Goal: Task Accomplishment & Management: Complete application form

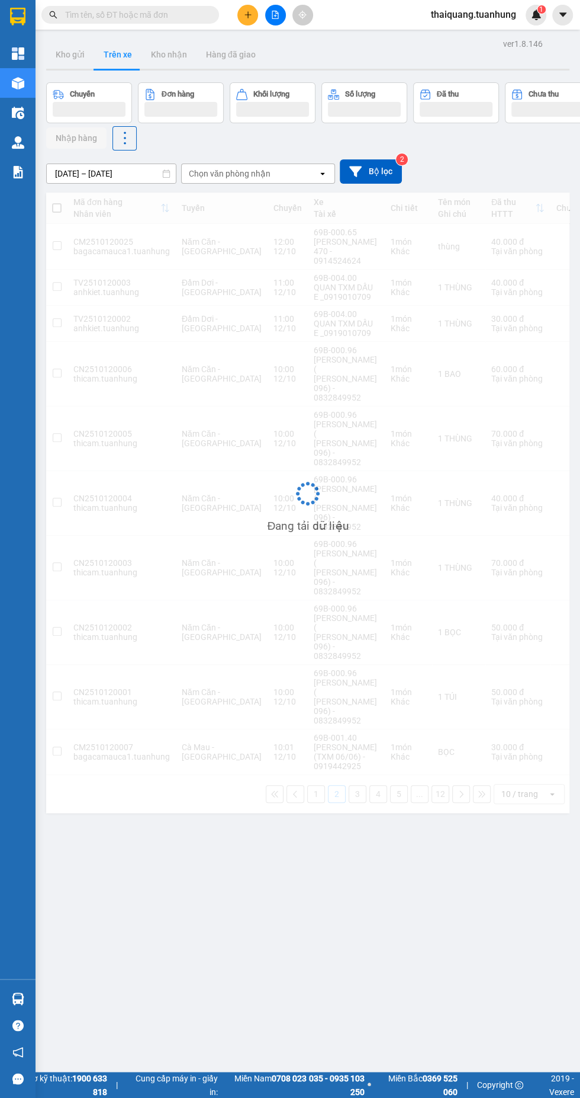
click at [248, 14] on icon "plus" at bounding box center [248, 14] width 7 height 1
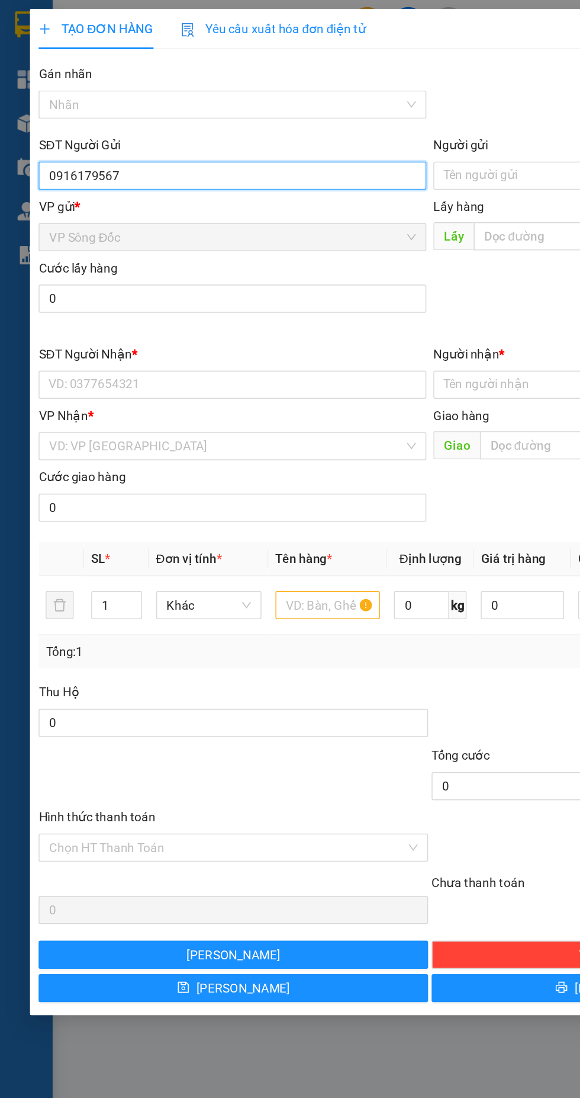
type input "0916179567"
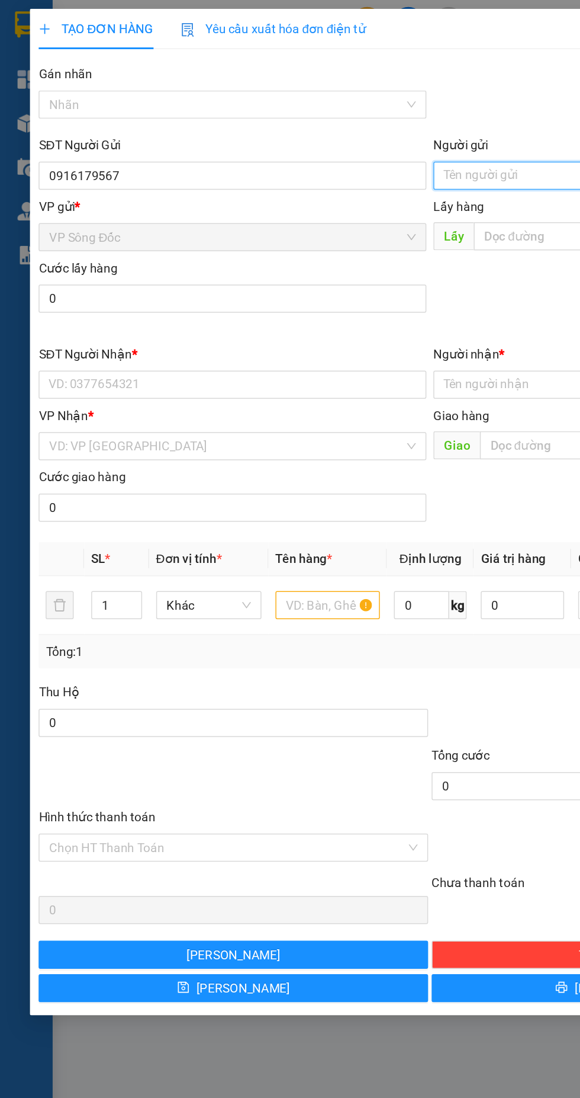
click at [339, 121] on input "Người gửi" at bounding box center [424, 118] width 262 height 19
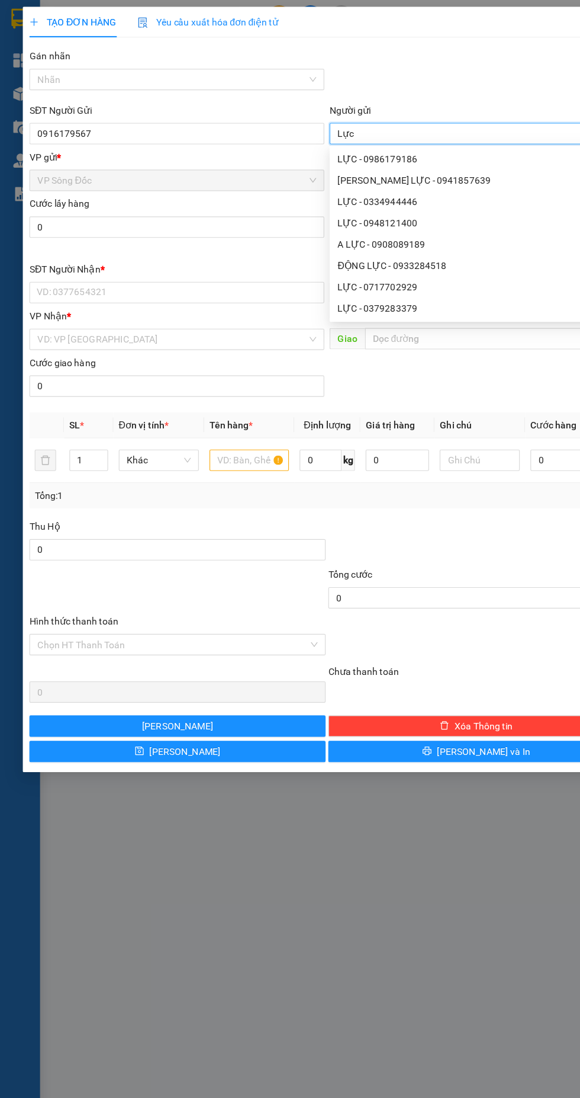
type input "Lực"
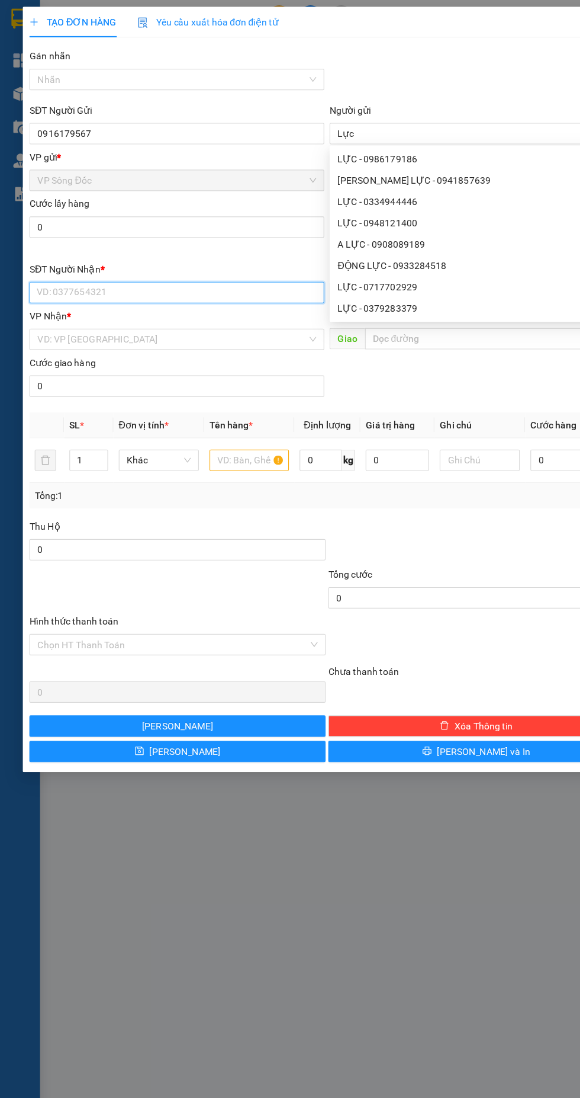
click at [121, 260] on input "SĐT Người Nhận *" at bounding box center [157, 259] width 262 height 19
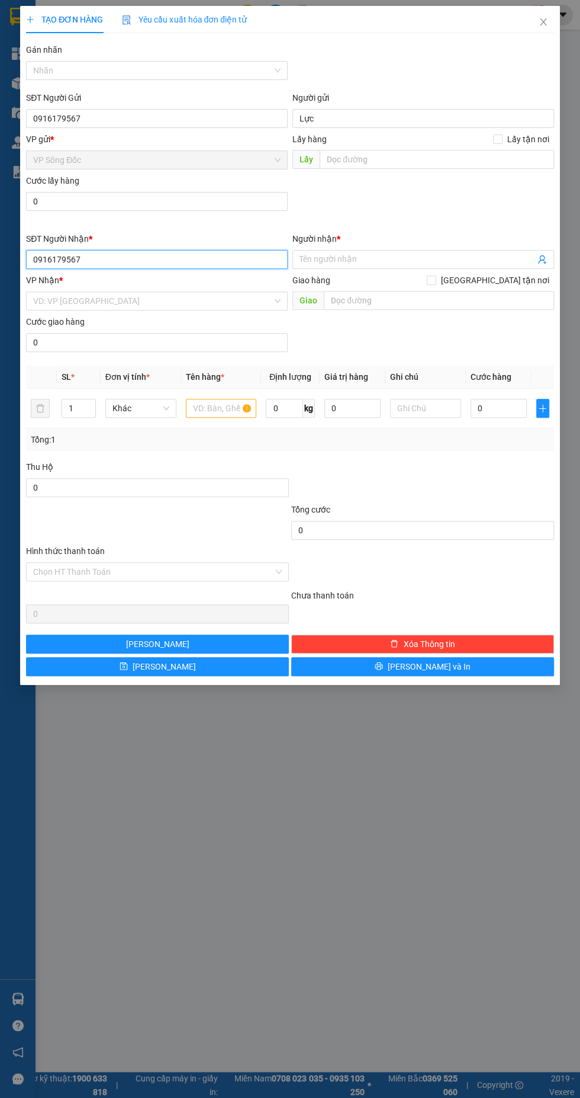
type input "0916179567"
click at [354, 258] on input "Người nhận *" at bounding box center [418, 259] width 236 height 13
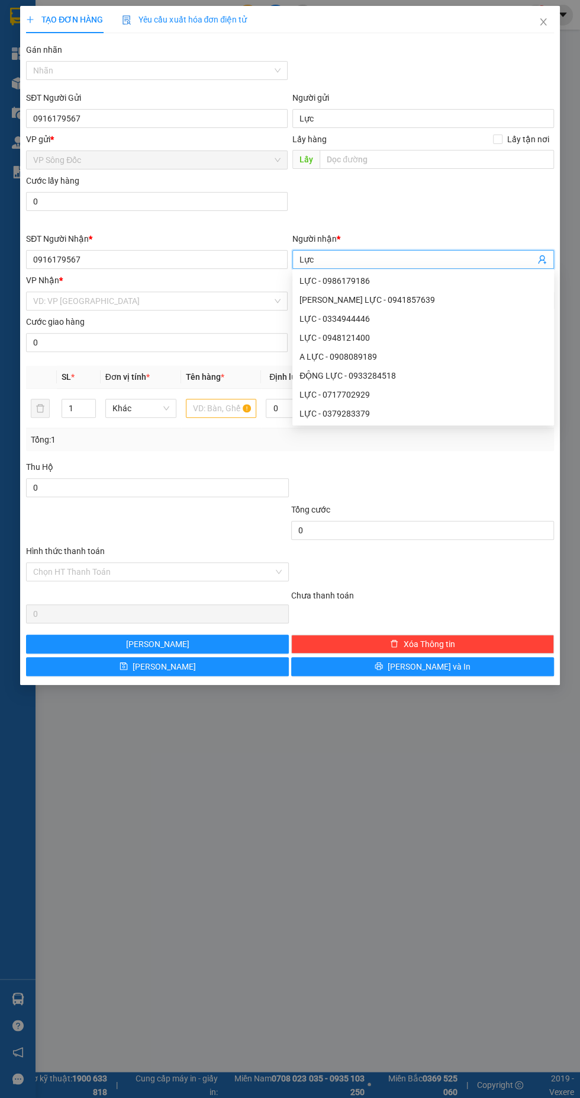
type input "Lực"
click at [423, 474] on div at bounding box center [422, 480] width 265 height 41
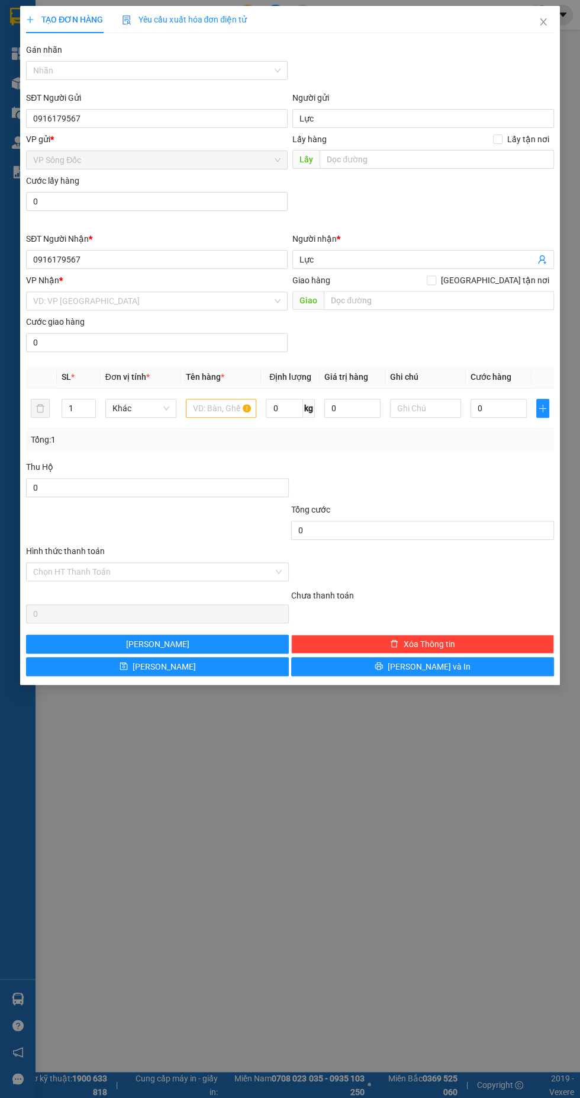
click at [131, 300] on input "search" at bounding box center [152, 301] width 239 height 18
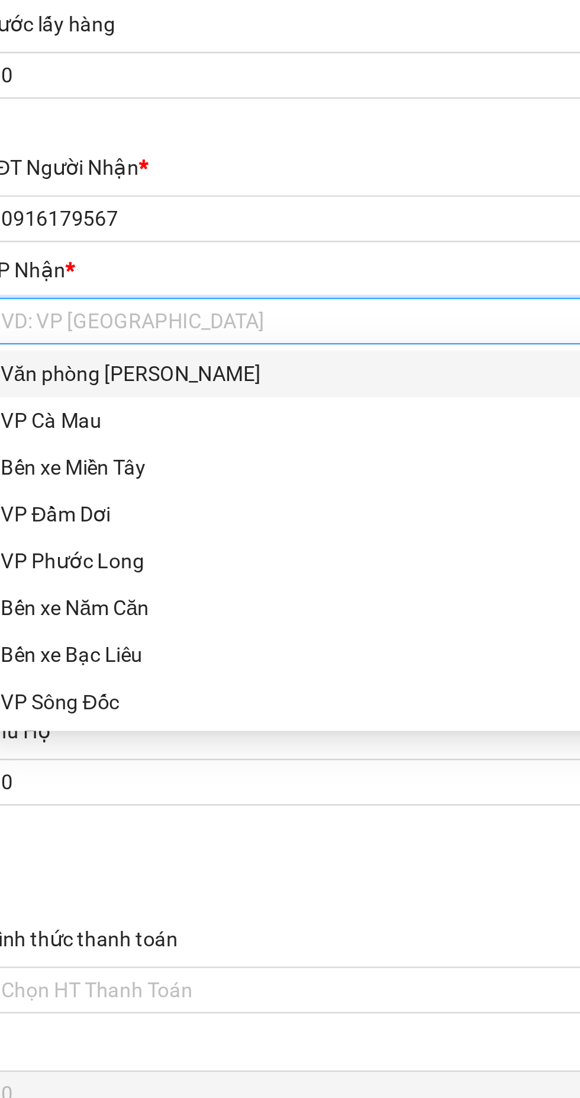
click at [111, 322] on div "Văn phòng [PERSON_NAME]" at bounding box center [157, 322] width 248 height 13
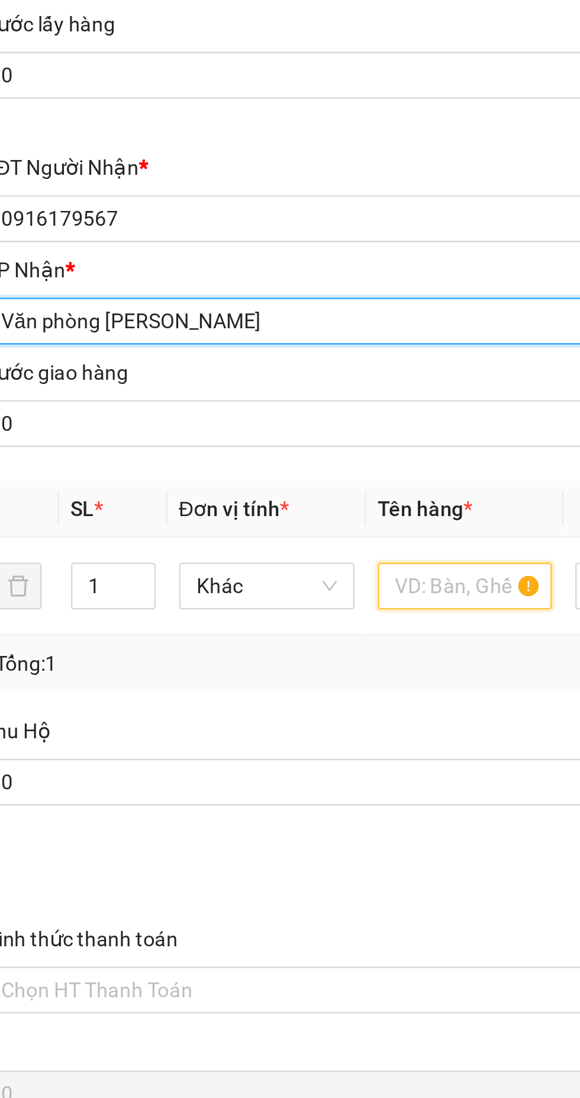
click at [212, 409] on input "text" at bounding box center [221, 408] width 71 height 19
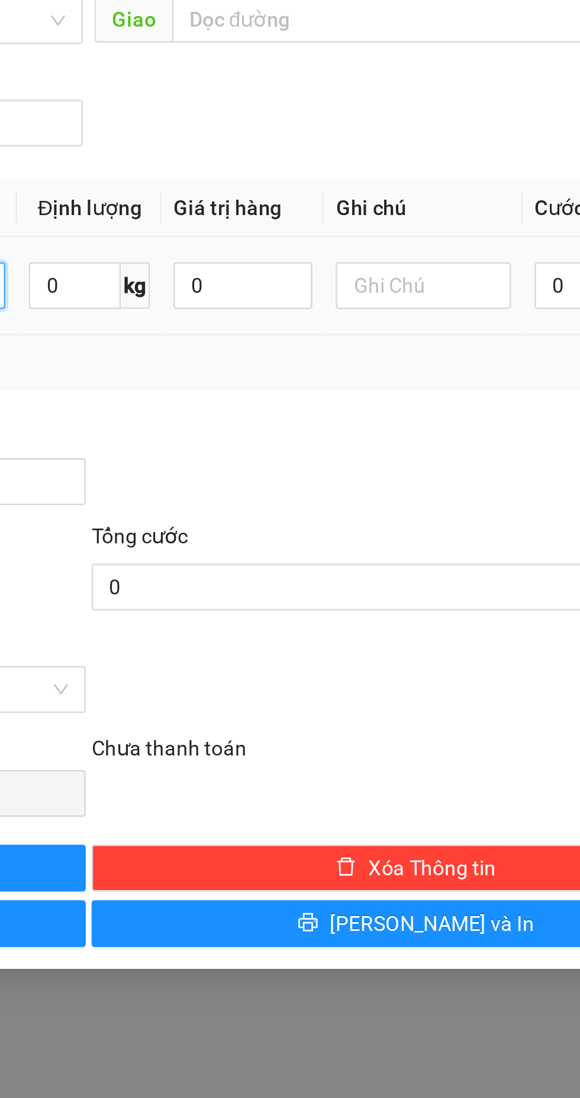
type input "Cục màu vàng"
click at [478, 400] on input "0" at bounding box center [499, 408] width 56 height 19
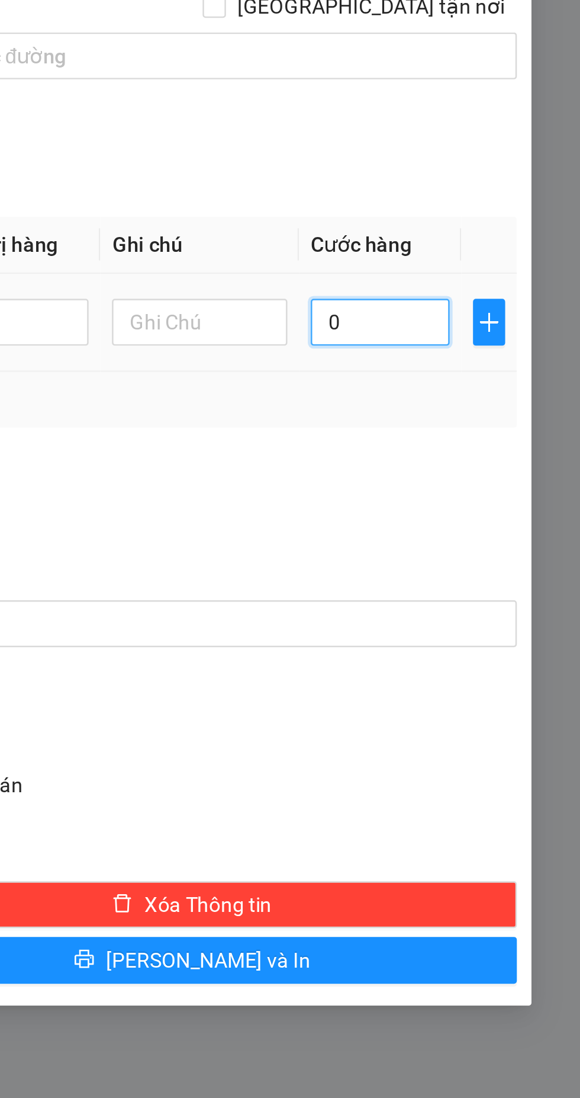
type input "3"
type input "30"
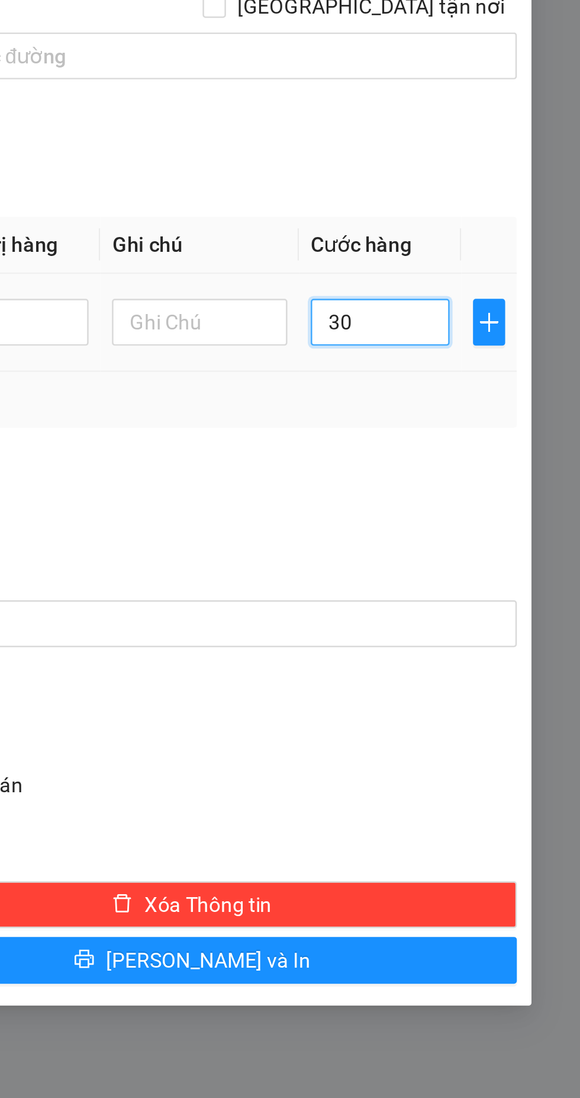
type input "30"
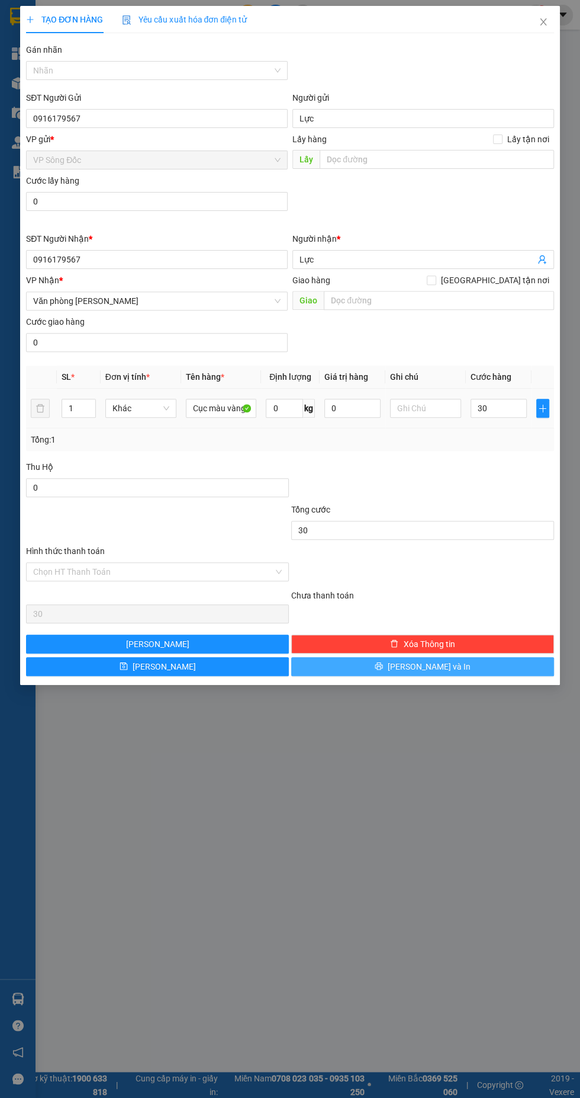
click at [435, 662] on span "[PERSON_NAME] và In" at bounding box center [429, 666] width 83 height 13
type input "30.000"
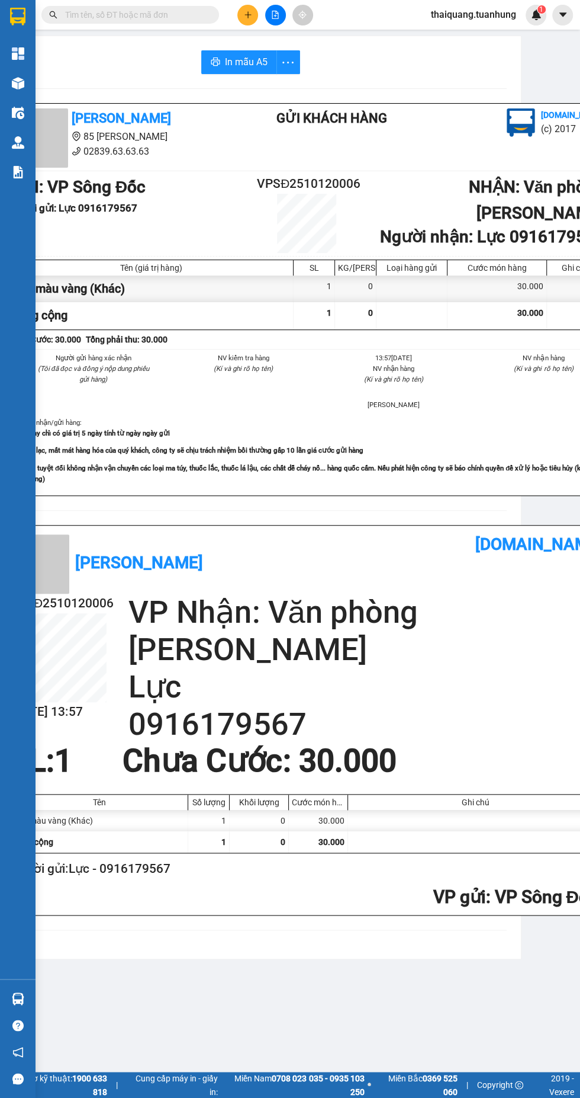
scroll to position [0, 82]
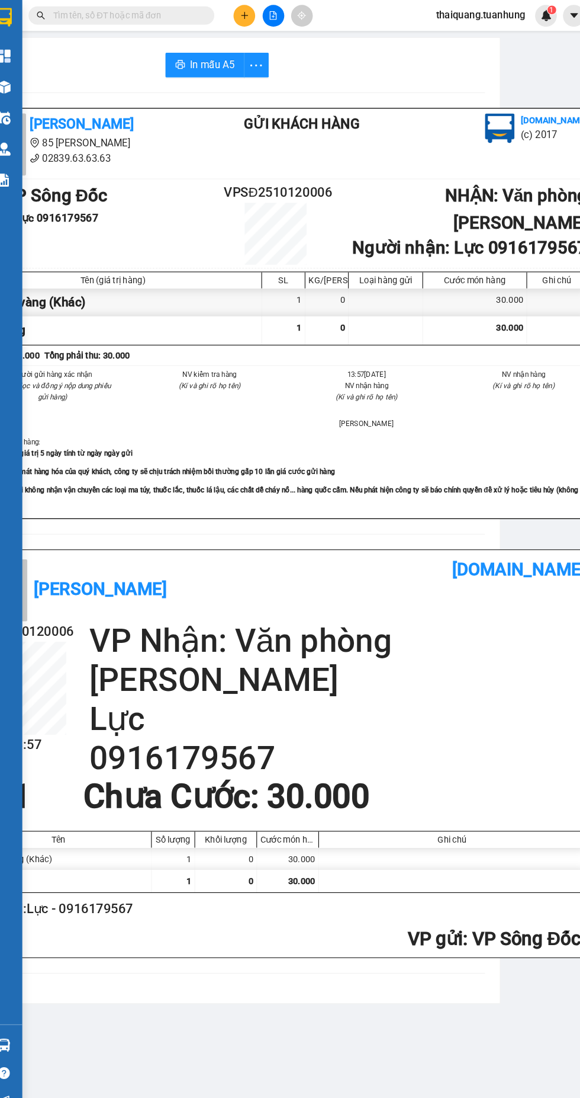
click at [248, 14] on icon "plus" at bounding box center [248, 14] width 7 height 1
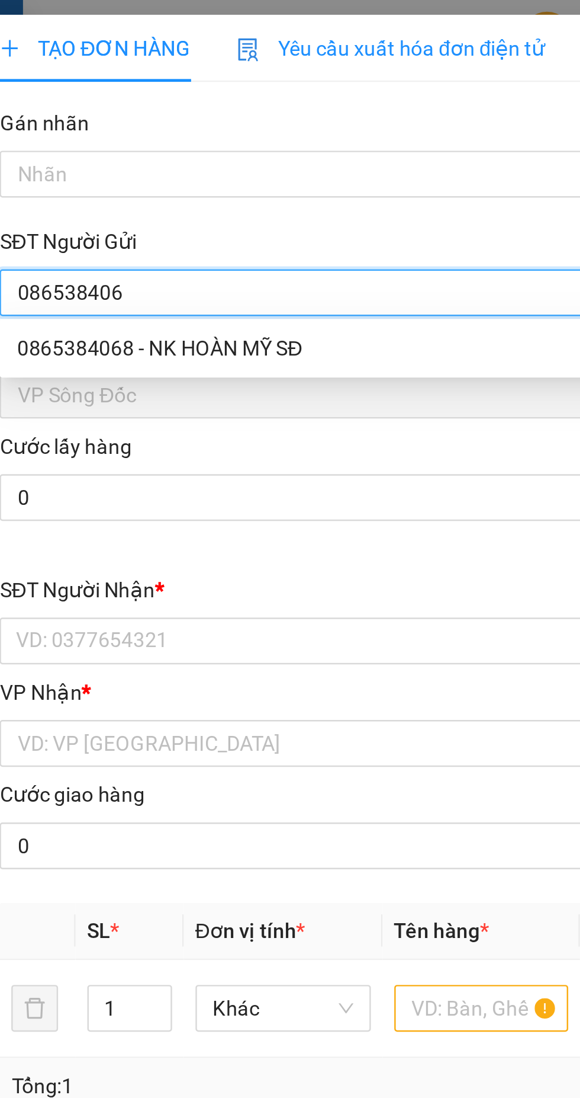
type input "0865384068"
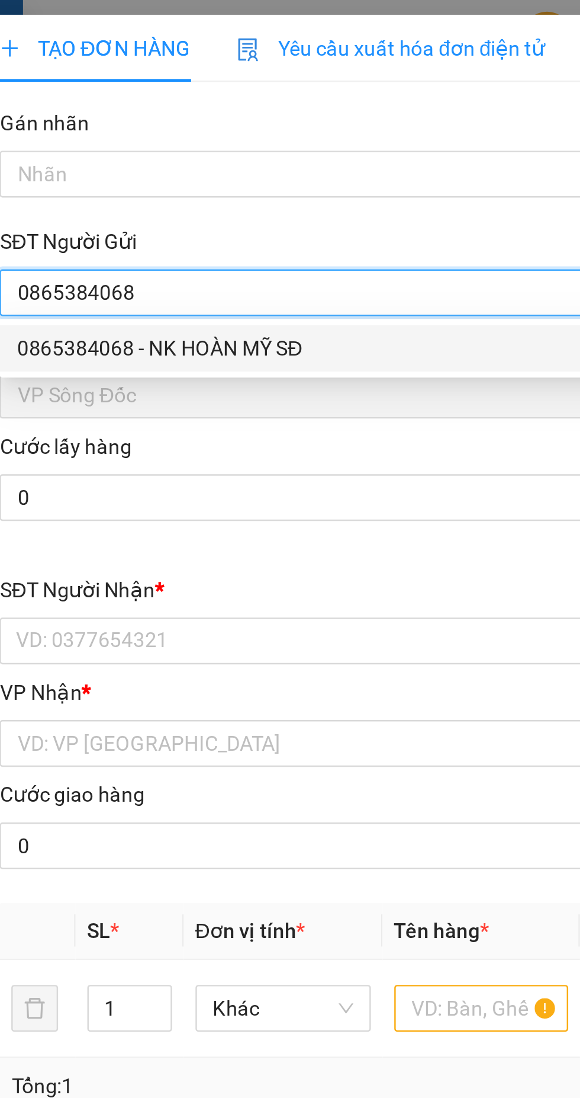
click at [163, 141] on div "0865384068 - NK HOÀN MỸ SĐ" at bounding box center [157, 140] width 248 height 13
type input "NK HOÀN MỸ SĐ"
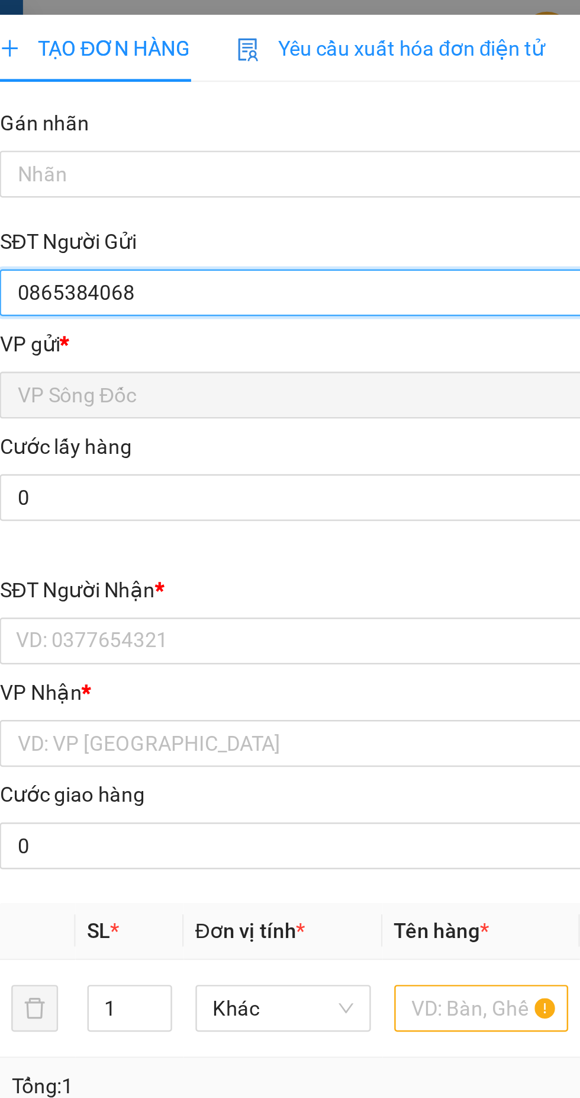
type input "0865384068"
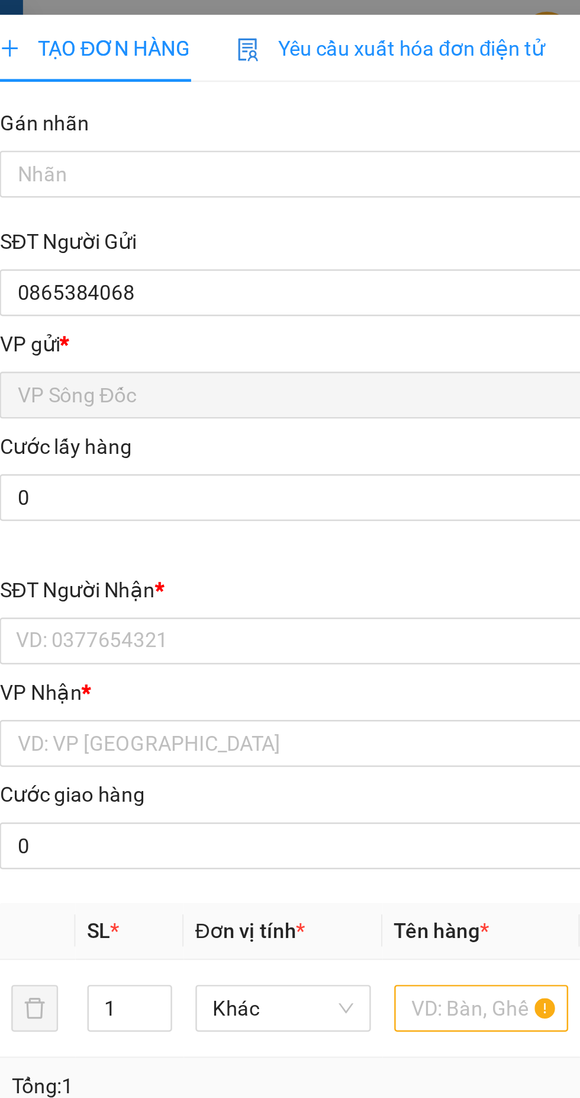
click at [130, 233] on div "SĐT Người Nhận *" at bounding box center [157, 238] width 262 height 13
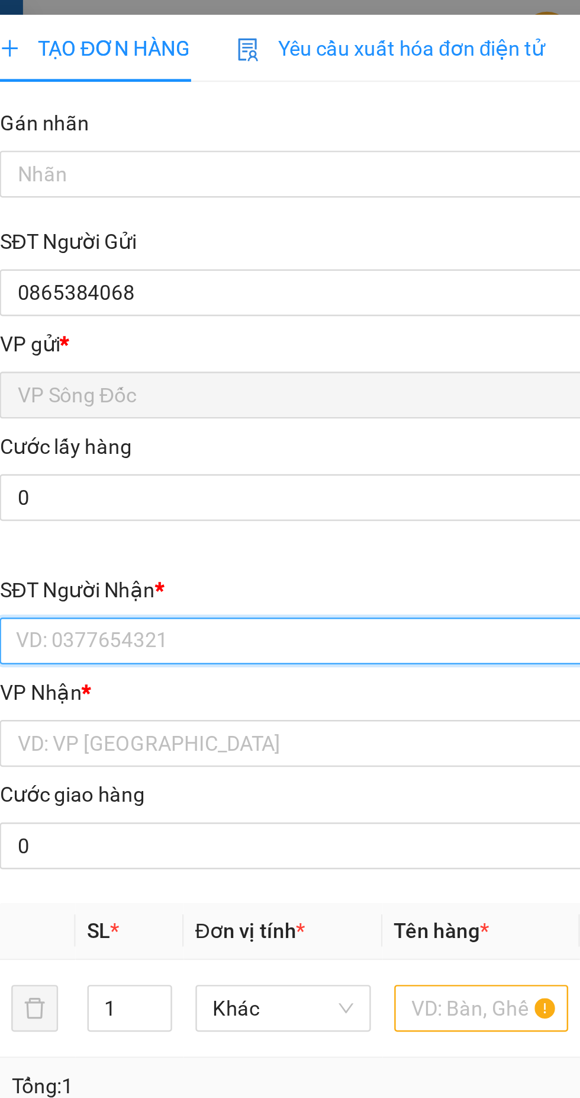
click at [130, 250] on input "SĐT Người Nhận *" at bounding box center [157, 259] width 262 height 19
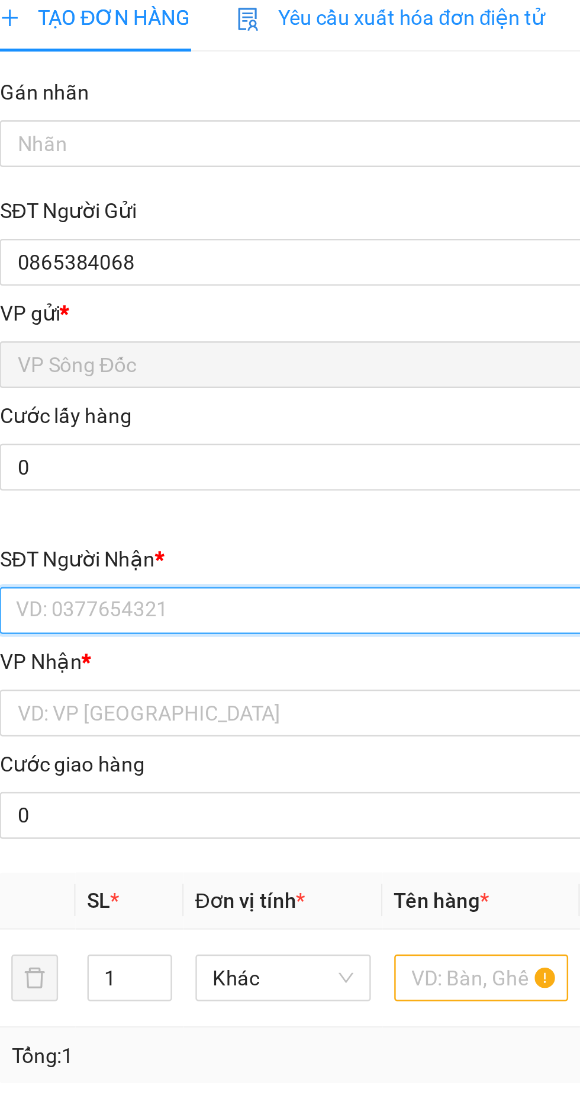
click at [132, 258] on input "SĐT Người Nhận *" at bounding box center [157, 259] width 262 height 19
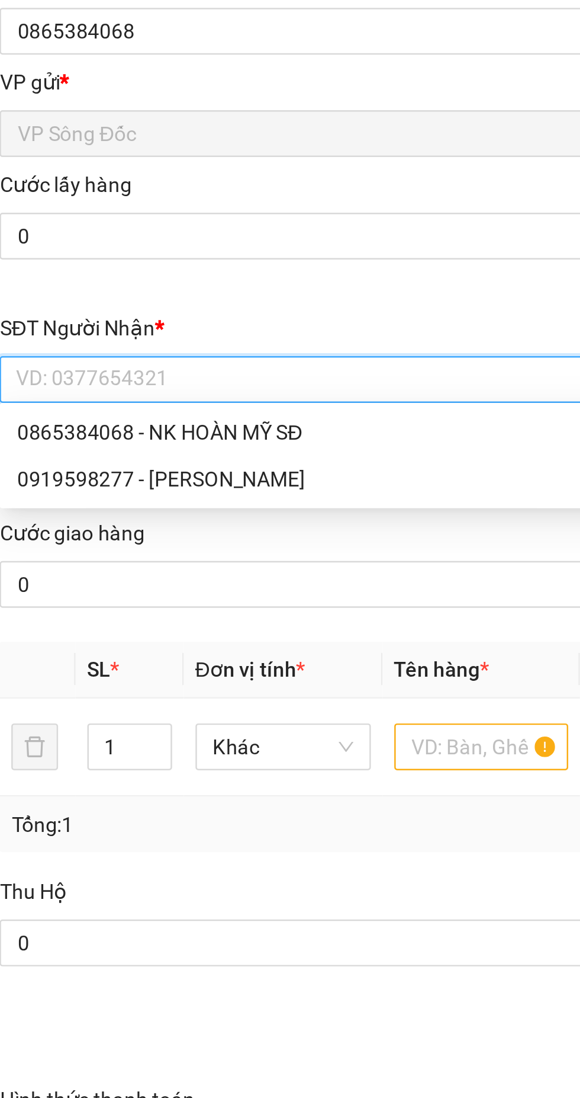
click at [143, 304] on div "0919598277 - [PERSON_NAME]" at bounding box center [157, 299] width 248 height 13
type input "0919598277"
type input "[PERSON_NAME]"
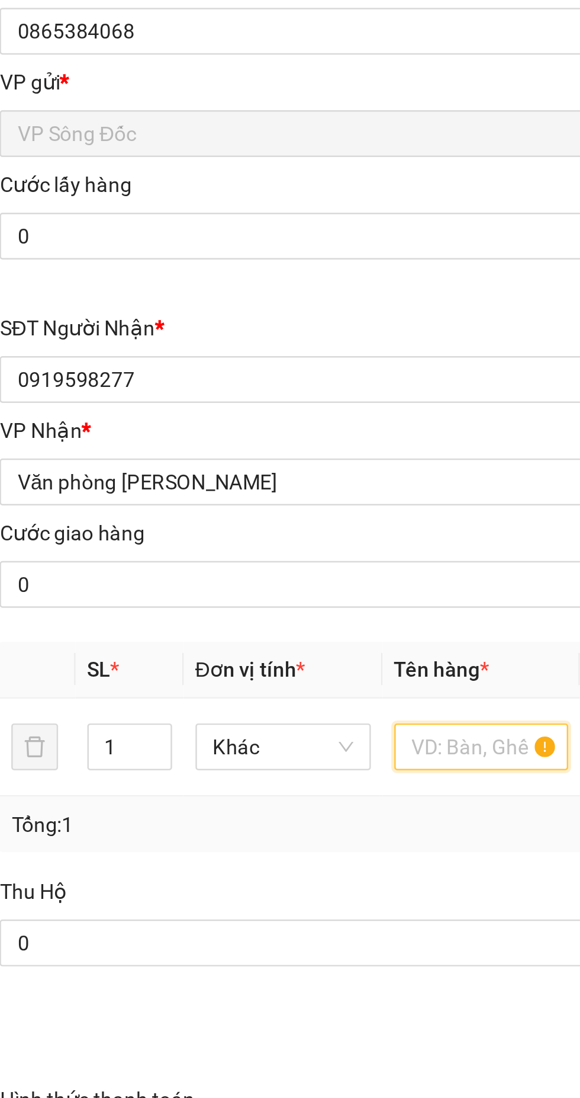
click at [209, 409] on input "text" at bounding box center [221, 408] width 71 height 19
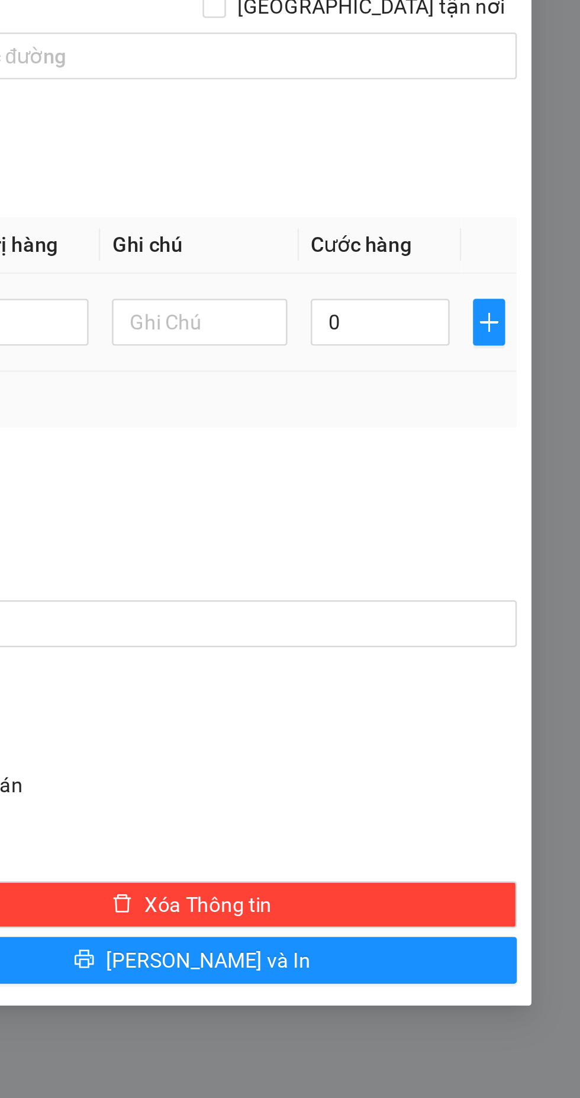
type input "Hộp nhỏ"
click at [492, 400] on input "0" at bounding box center [499, 408] width 56 height 19
type input "3"
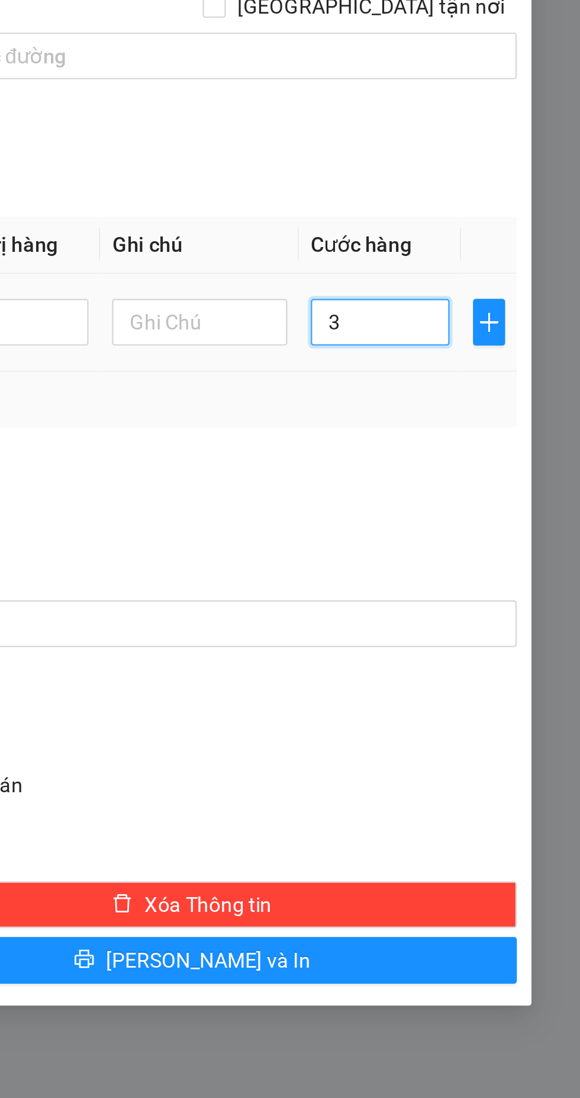
type input "30"
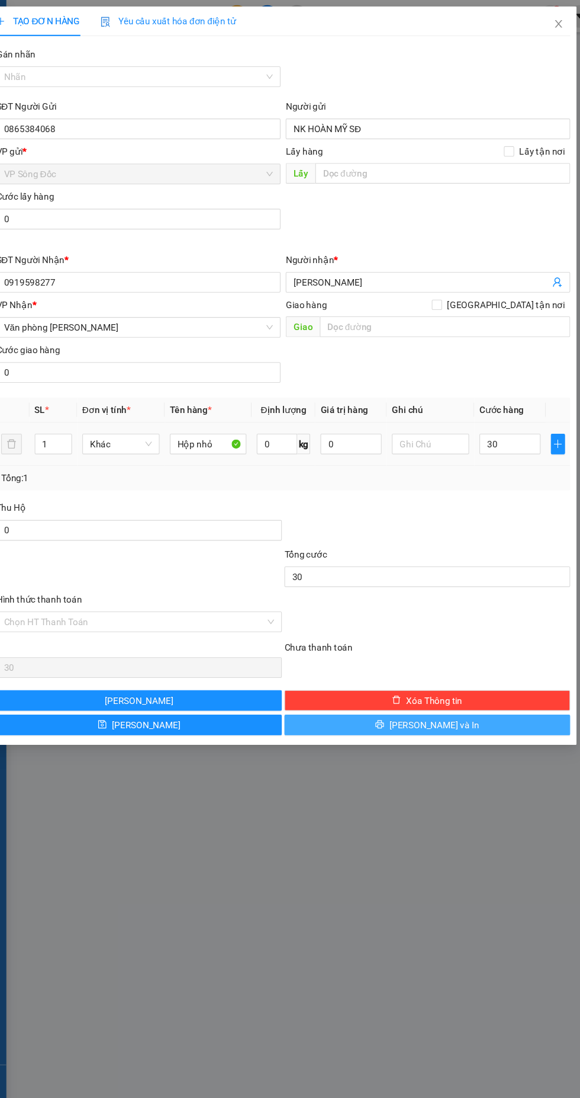
click at [463, 663] on button "[PERSON_NAME] và In" at bounding box center [422, 666] width 263 height 19
type input "30.000"
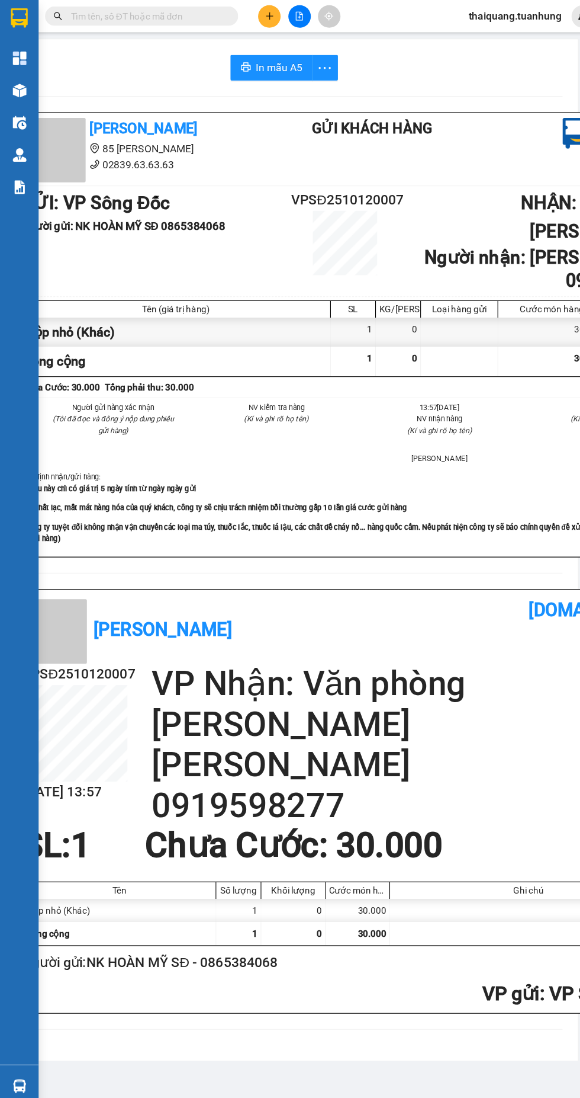
scroll to position [0, 44]
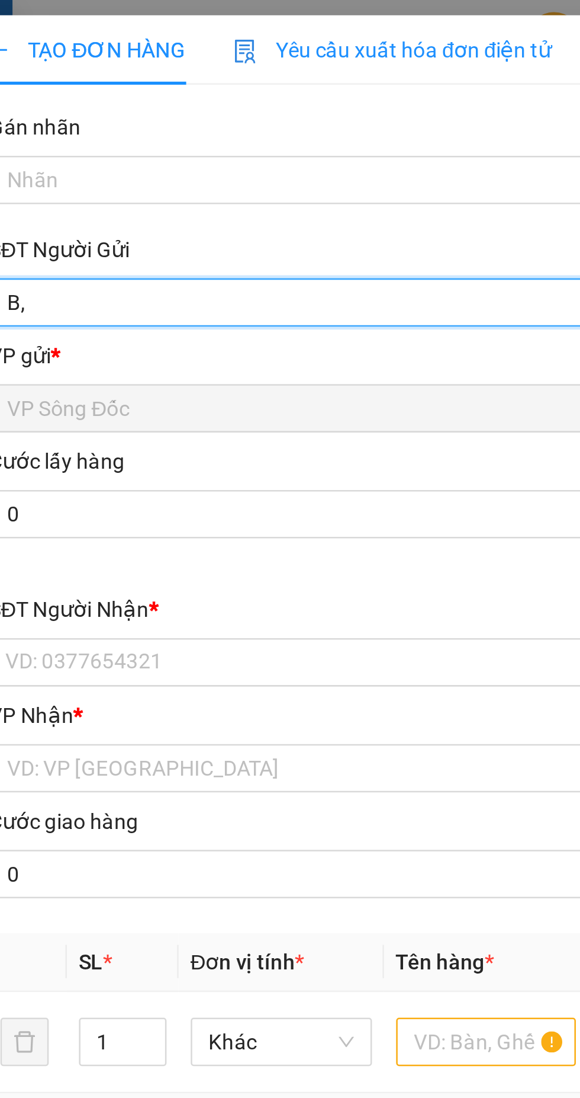
type input "B,g"
